Goal: Information Seeking & Learning: Learn about a topic

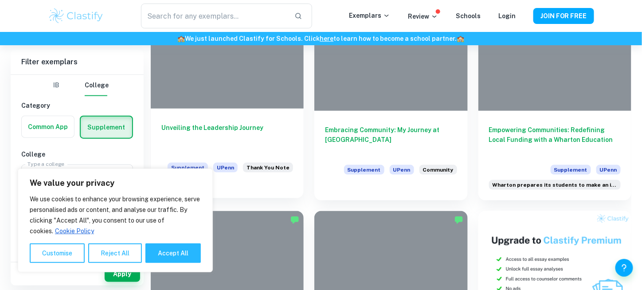
scroll to position [260, 0]
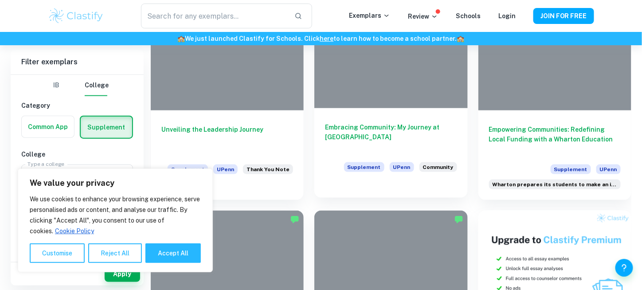
click at [393, 115] on div "Embracing Community: My Journey at Penn Supplement UPenn Community" at bounding box center [390, 148] width 153 height 80
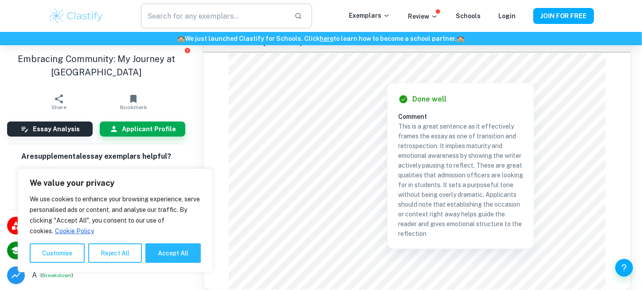
scroll to position [41, 0]
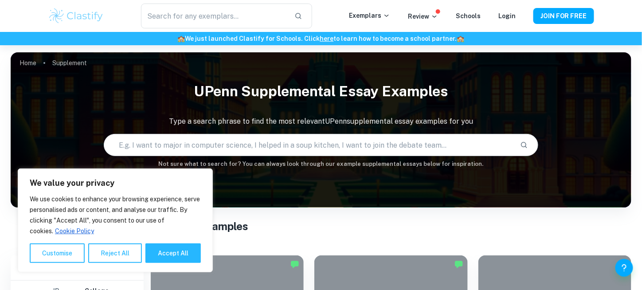
click at [251, 143] on input "text" at bounding box center [308, 145] width 409 height 25
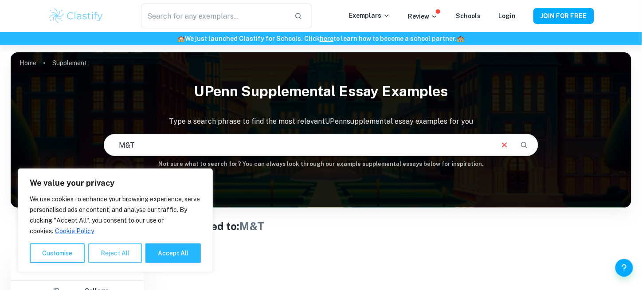
click at [116, 248] on button "Reject All" at bounding box center [115, 254] width 54 height 20
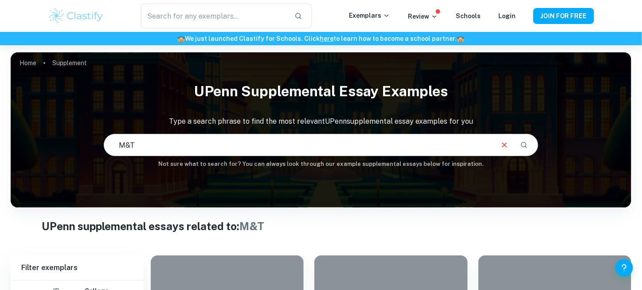
drag, startPoint x: 308, startPoint y: 138, endPoint x: 99, endPoint y: 144, distance: 208.5
click at [99, 144] on div "UPenn Supplemental Essay Examples Type a search phrase to find the most relevan…" at bounding box center [321, 122] width 621 height 91
type input "problem solving"
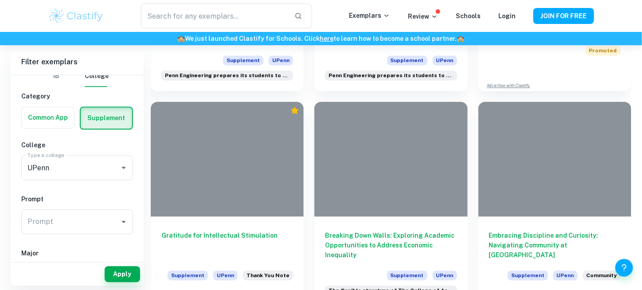
scroll to position [582, 0]
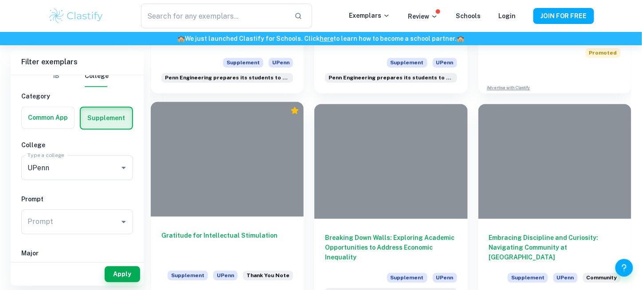
click at [249, 250] on div "Gratitude for Intellectual Stimulation Supplement UPenn Thank You Note" at bounding box center [227, 256] width 153 height 80
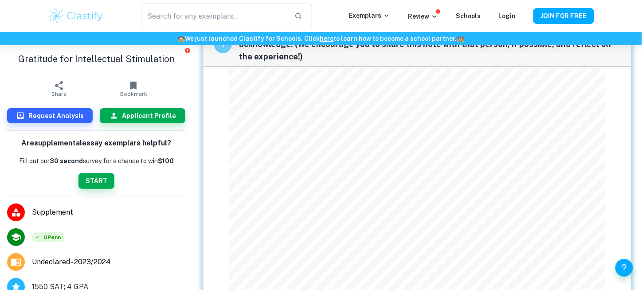
scroll to position [42, 0]
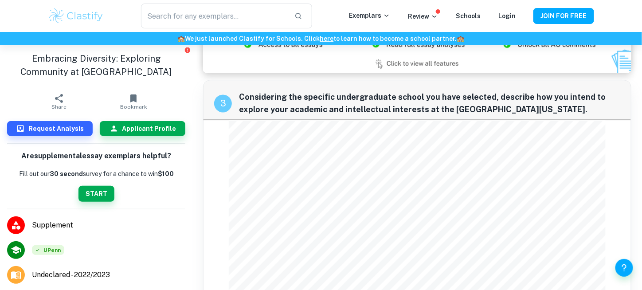
scroll to position [559, 0]
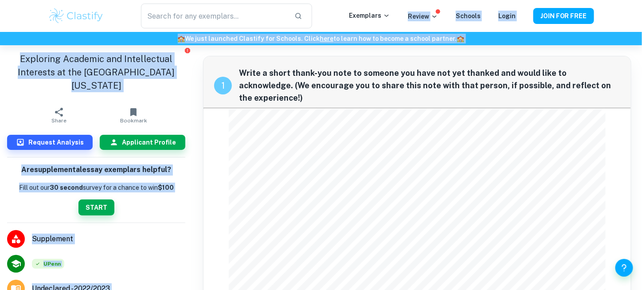
drag, startPoint x: 398, startPoint y: 16, endPoint x: 401, endPoint y: 94, distance: 77.7
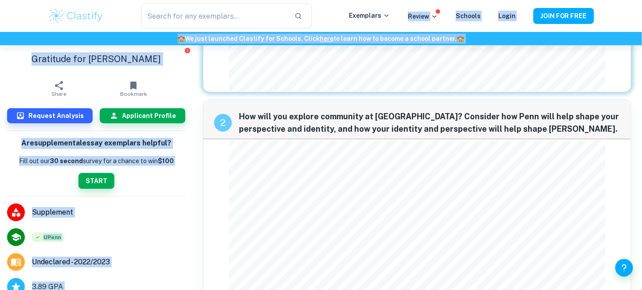
scroll to position [242, 0]
